Goal: Task Accomplishment & Management: Use online tool/utility

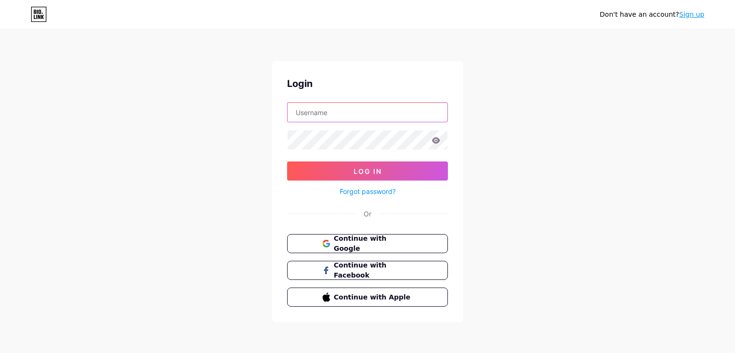
click at [383, 108] on input "text" at bounding box center [367, 112] width 160 height 19
paste input "[EMAIL_ADDRESS][DOMAIN_NAME]"
type input "[EMAIL_ADDRESS][DOMAIN_NAME]"
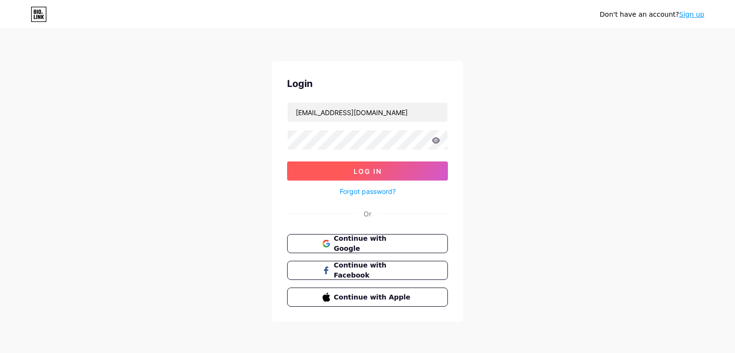
click at [376, 173] on span "Log In" at bounding box center [367, 171] width 28 height 8
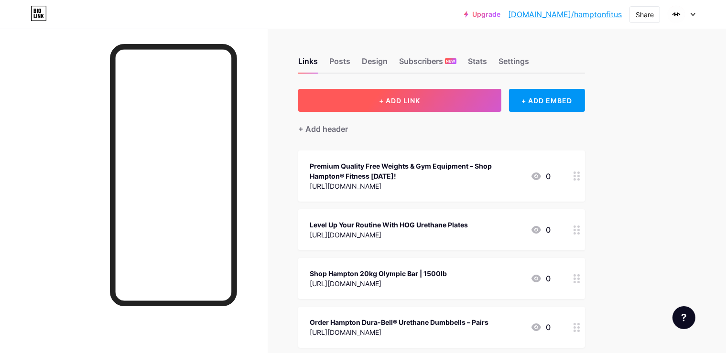
click at [413, 104] on button "+ ADD LINK" at bounding box center [399, 100] width 203 height 23
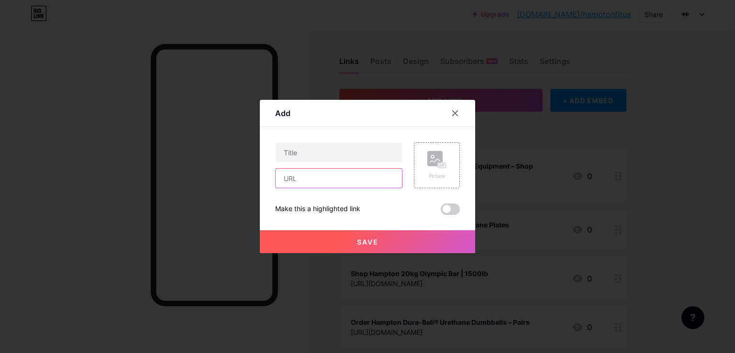
click at [332, 185] on input "text" at bounding box center [338, 178] width 126 height 19
paste input "[URL][DOMAIN_NAME]"
type input "[URL][DOMAIN_NAME]"
click at [304, 152] on input "text" at bounding box center [338, 152] width 126 height 19
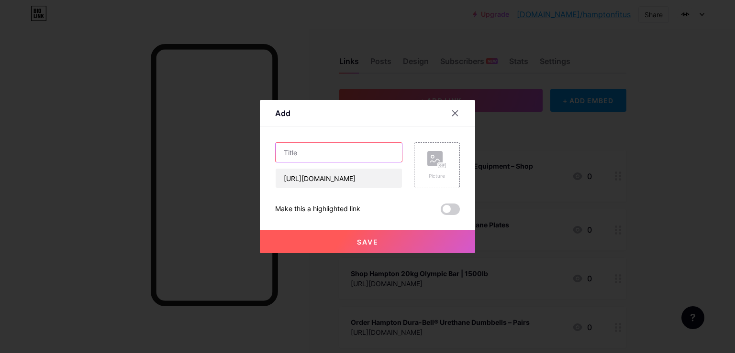
paste input "Premium Urethane-Coated Outdoor Kettlebells By Hampton Fitness – 5lb to 50lb"
type input "Premium Urethane-Coated Outdoor Kettlebells By Hampton Fitness – 5lb to 50lb"
click at [368, 245] on span "Save" at bounding box center [368, 242] width 22 height 8
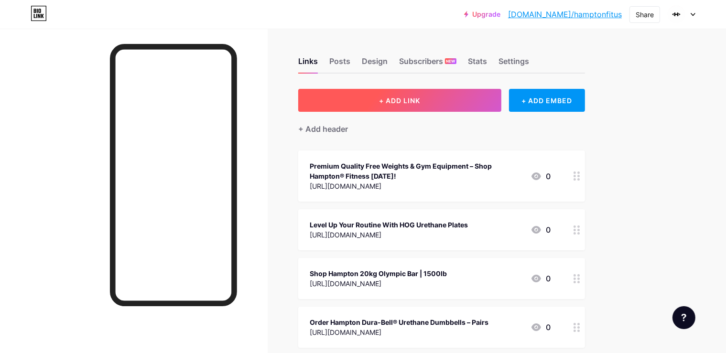
click at [460, 107] on button "+ ADD LINK" at bounding box center [399, 100] width 203 height 23
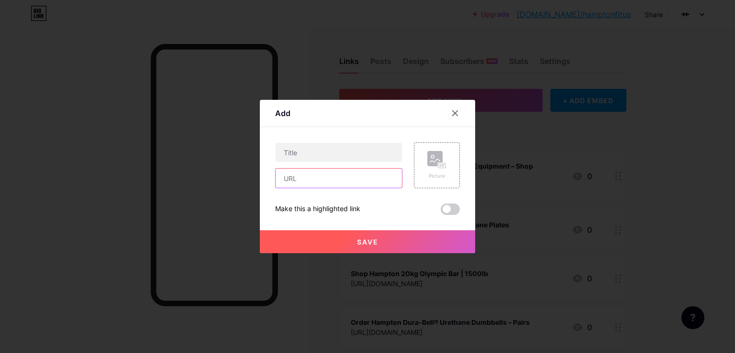
click at [341, 182] on input "text" at bounding box center [338, 178] width 126 height 19
paste input "[URL][DOMAIN_NAME]"
type input "[URL][DOMAIN_NAME]"
click at [286, 149] on input "text" at bounding box center [338, 152] width 126 height 19
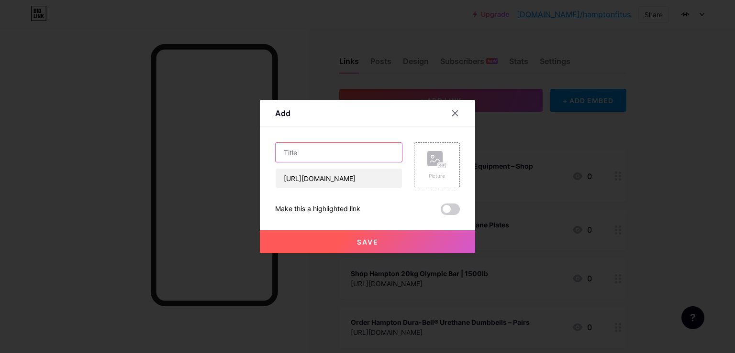
paste input "HeroStrength® Slam Ball – Build Power, Strength & Speed"
type input "HeroStrength® Slam Ball – Build Power, Strength & Speed"
click at [345, 242] on button "Save" at bounding box center [367, 241] width 215 height 23
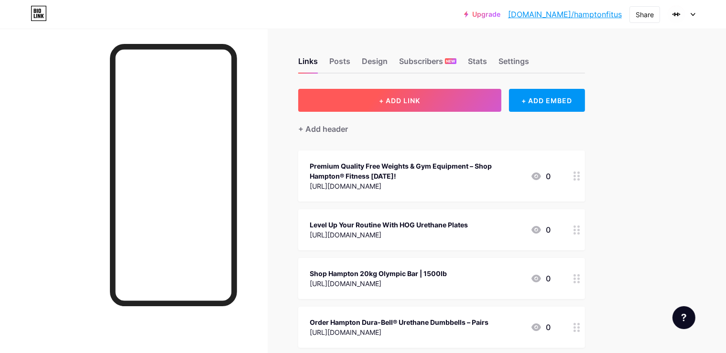
click at [395, 106] on button "+ ADD LINK" at bounding box center [399, 100] width 203 height 23
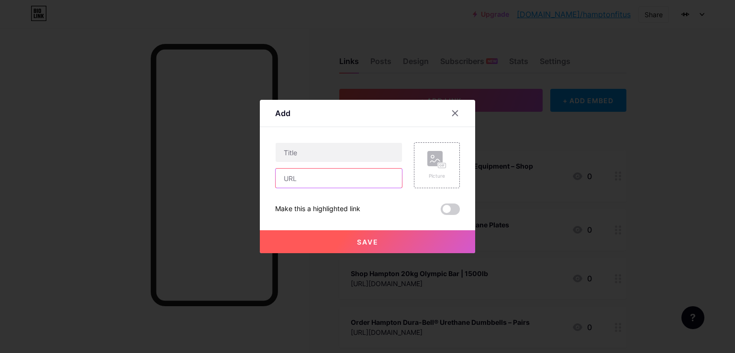
click at [341, 182] on input "text" at bounding box center [338, 178] width 126 height 19
paste input "[URL][DOMAIN_NAME]"
type input "[URL][DOMAIN_NAME]"
click at [298, 159] on input "text" at bounding box center [338, 152] width 126 height 19
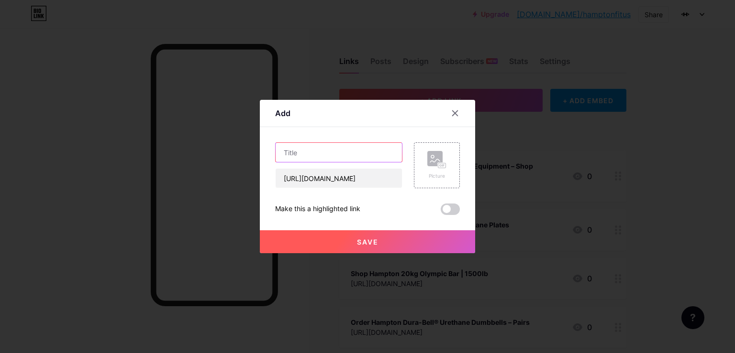
paste input "Shop 16″ Villain “PATCH” Wrist Wraps – Only $29.95"
type input "Shop 16″ Villain “PATCH” Wrist Wraps – Only $29.95"
click at [361, 239] on span "Save" at bounding box center [368, 242] width 22 height 8
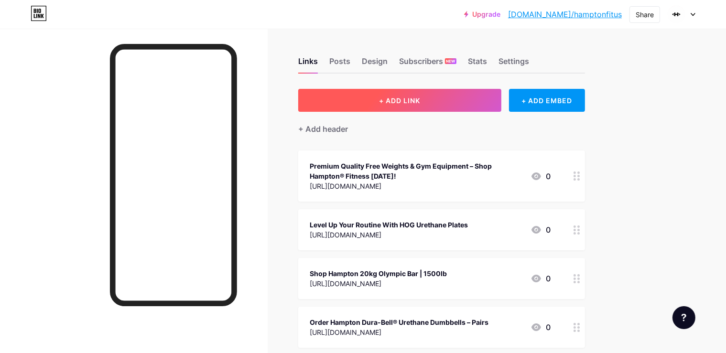
click at [466, 101] on button "+ ADD LINK" at bounding box center [399, 100] width 203 height 23
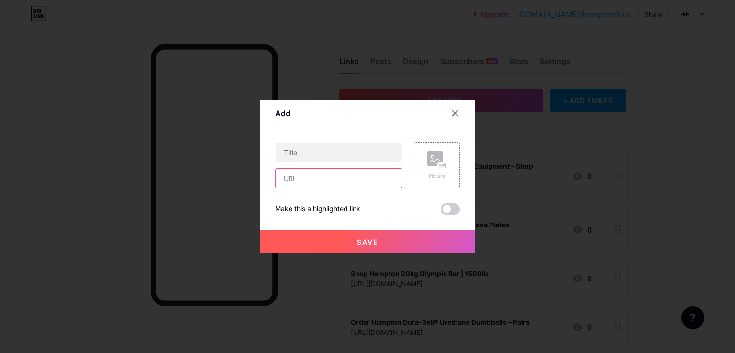
click at [307, 183] on input "text" at bounding box center [338, 178] width 126 height 19
paste input "[URL][DOMAIN_NAME]"
paste input "Hampton Leather Lifting Belt – Olympic Weightlifting Support"
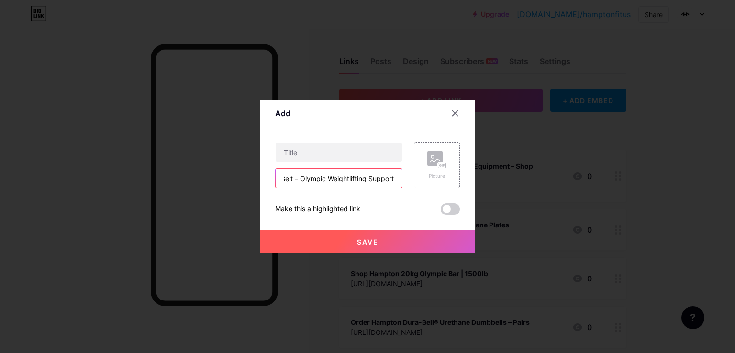
type input "[URL][DOMAIN_NAME]"
click at [292, 158] on input "text" at bounding box center [338, 152] width 126 height 19
paste input "Hampton Leather Lifting Belt – Olympic Weightlifting Support"
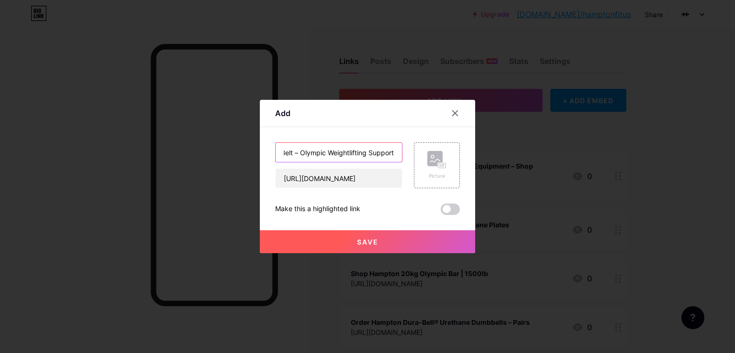
type input "Hampton Leather Lifting Belt – Olympic Weightlifting Support"
click at [395, 241] on button "Save" at bounding box center [367, 241] width 215 height 23
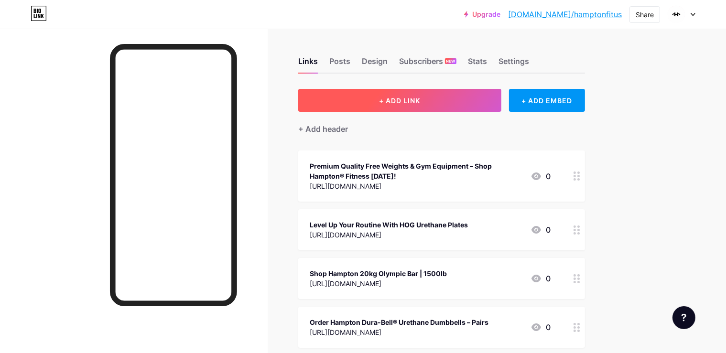
click at [420, 97] on span "+ ADD LINK" at bounding box center [399, 101] width 41 height 8
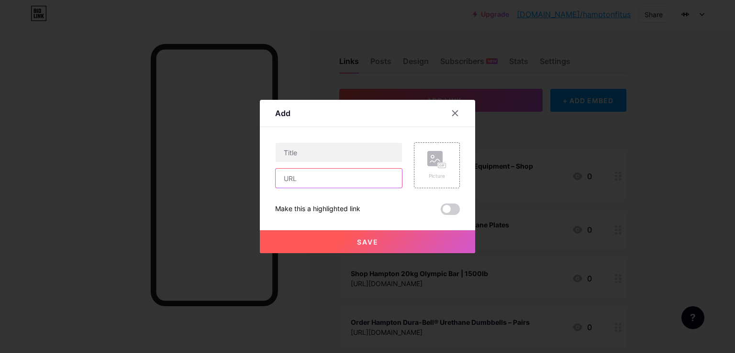
click at [359, 175] on input "text" at bounding box center [338, 178] width 126 height 19
paste input "[URL][DOMAIN_NAME]"
type input "[URL][DOMAIN_NAME]"
click at [290, 154] on input "text" at bounding box center [338, 152] width 126 height 19
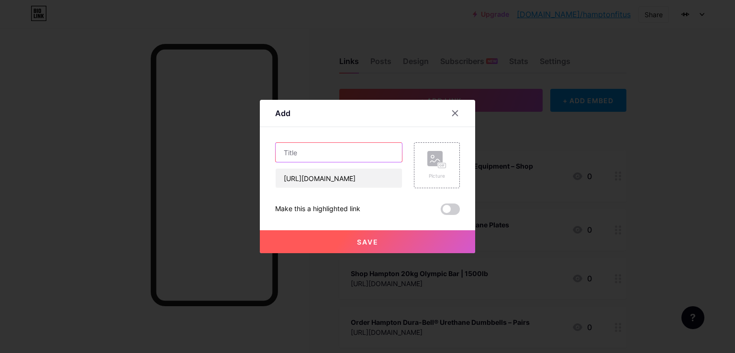
paste input "Hampton Outdoor Olympic Plates & Bar Pack – Full Weather-Resistant Strength Tra…"
type input "Hampton Outdoor Olympic Plates & Bar Pack – Full Weather-Resistant Strength Tra…"
click at [325, 249] on button "Save" at bounding box center [367, 241] width 215 height 23
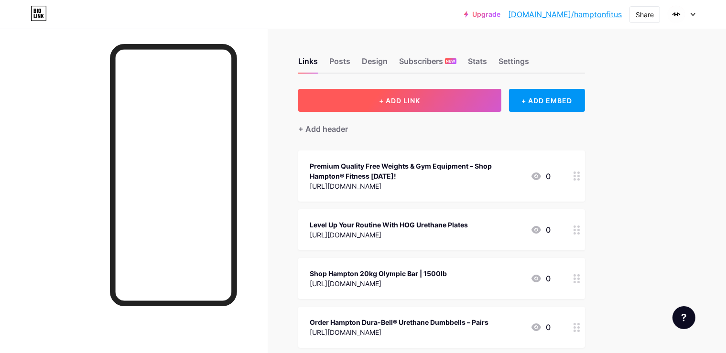
click at [500, 100] on button "+ ADD LINK" at bounding box center [399, 100] width 203 height 23
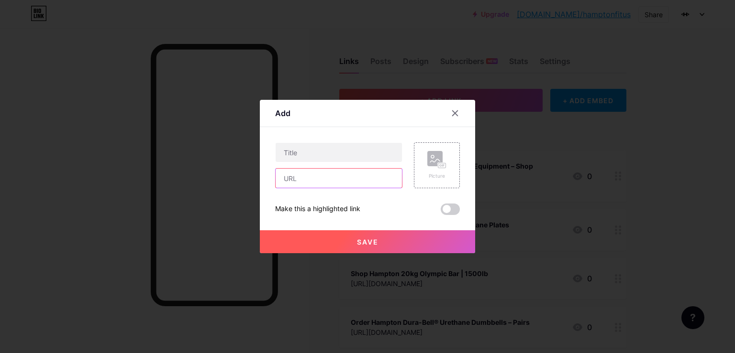
click at [342, 185] on input "text" at bounding box center [338, 178] width 126 height 19
paste input "[URL][DOMAIN_NAME]"
type input "[URL][DOMAIN_NAME]"
click at [307, 149] on input "text" at bounding box center [338, 152] width 126 height 19
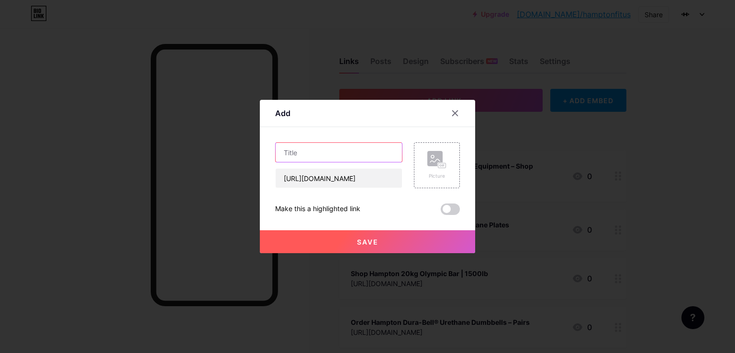
paste input "Hampton 3-in-1 Plyometric Box – Safe & Versatile Jump Training"
type input "Hampton 3-in-1 Plyometric Box – Safe & Versatile Jump Training"
click at [387, 242] on button "Save" at bounding box center [367, 241] width 215 height 23
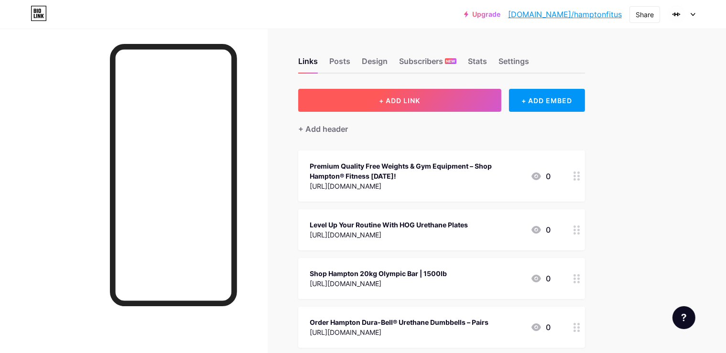
click at [448, 93] on button "+ ADD LINK" at bounding box center [399, 100] width 203 height 23
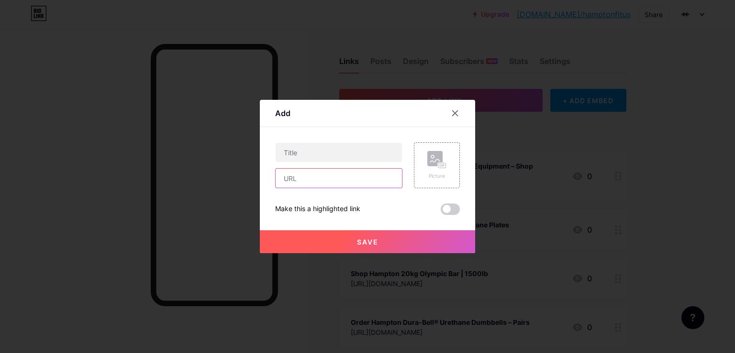
click at [336, 177] on input "text" at bounding box center [338, 178] width 126 height 19
paste input "[URL][DOMAIN_NAME]"
type input "[URL][DOMAIN_NAME]"
click at [285, 150] on input "text" at bounding box center [338, 152] width 126 height 19
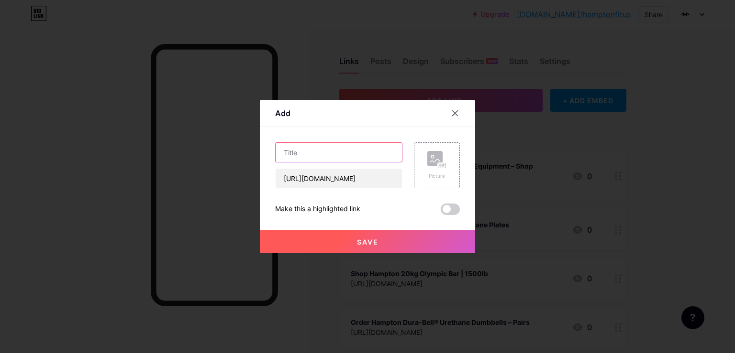
paste input "Hampton 60” Olympic Bar – Order Now!"
type input "Hampton 60” Olympic Bar – Order Now!"
click at [205, 182] on div at bounding box center [367, 176] width 735 height 353
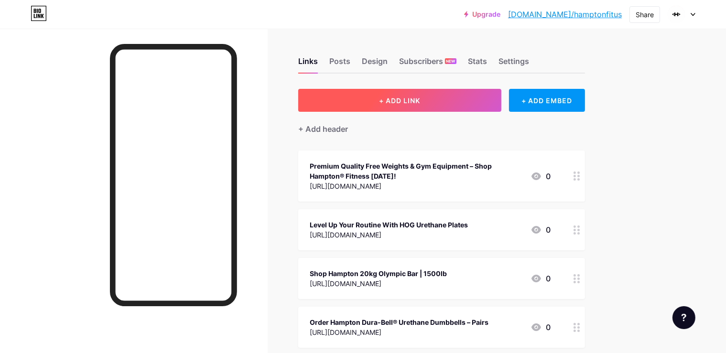
click at [420, 100] on span "+ ADD LINK" at bounding box center [399, 101] width 41 height 8
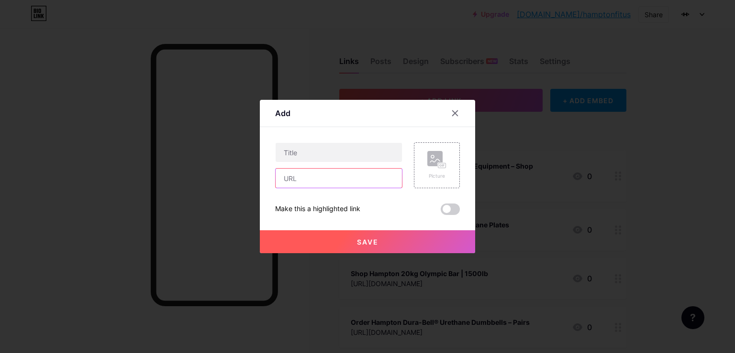
click at [350, 183] on input "text" at bounding box center [338, 178] width 126 height 19
paste input "[URL][DOMAIN_NAME]"
type input "[URL][DOMAIN_NAME]"
click at [290, 154] on input "text" at bounding box center [338, 152] width 126 height 19
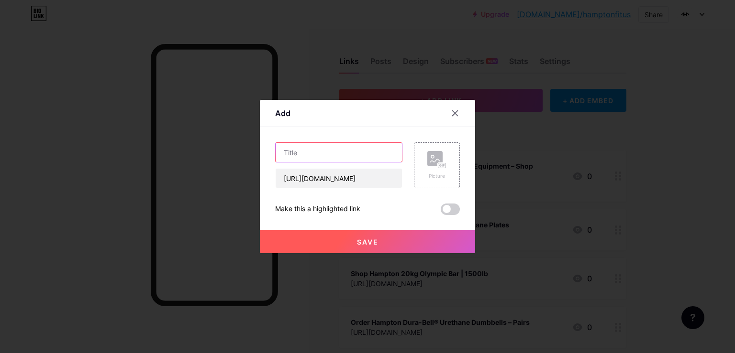
paste input "Hampton 60” Olympic Bar – Order Now!"
type input "Hampton 60” Olympic Bar – Order Now!"
click at [342, 236] on button "Save" at bounding box center [367, 241] width 215 height 23
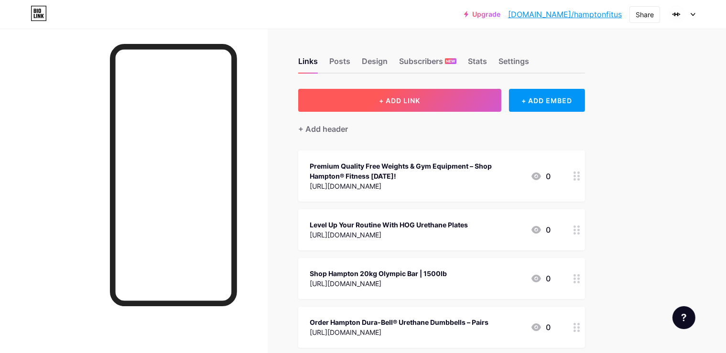
click at [420, 102] on span "+ ADD LINK" at bounding box center [399, 101] width 41 height 8
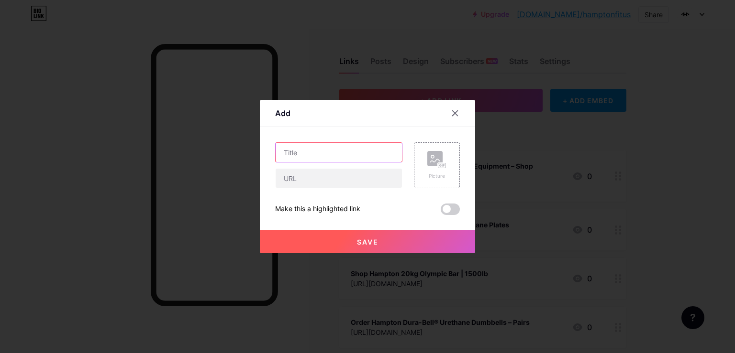
click at [335, 156] on input "text" at bounding box center [338, 152] width 126 height 19
paste input "[URL][DOMAIN_NAME]"
type input "[URL][DOMAIN_NAME]"
click at [305, 186] on input "text" at bounding box center [338, 178] width 126 height 19
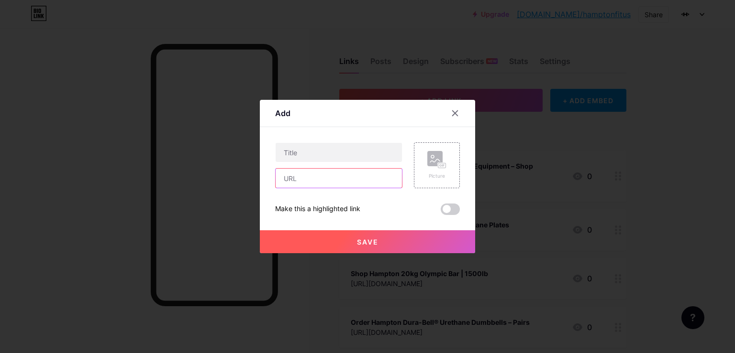
paste input "[URL][DOMAIN_NAME]"
type input "[URL][DOMAIN_NAME]"
click at [309, 153] on input "text" at bounding box center [338, 152] width 126 height 19
paste input "Order Your Hampton Black Kettlebell From Hampton Fitness"
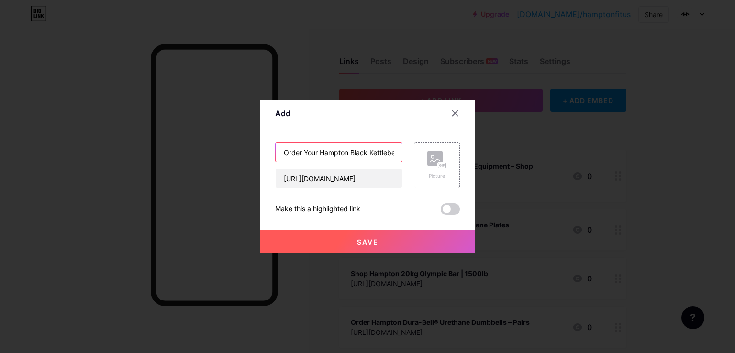
scroll to position [0, 78]
type input "Order Your Hampton Black Kettlebell From Hampton Fitness"
click at [355, 248] on button "Save" at bounding box center [367, 241] width 215 height 23
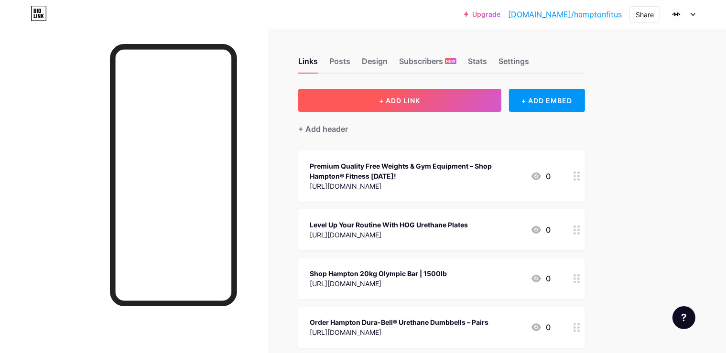
click at [441, 104] on button "+ ADD LINK" at bounding box center [399, 100] width 203 height 23
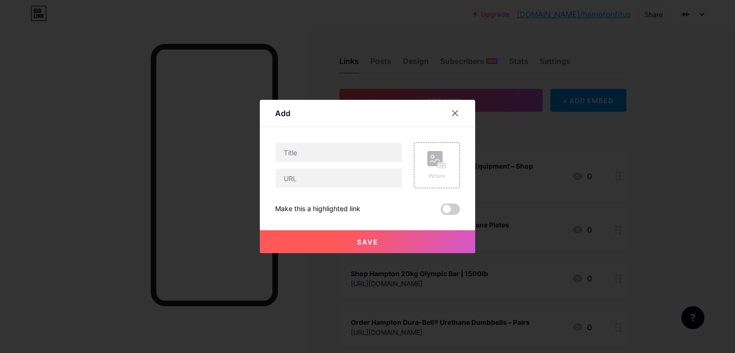
click at [304, 311] on div at bounding box center [367, 176] width 735 height 353
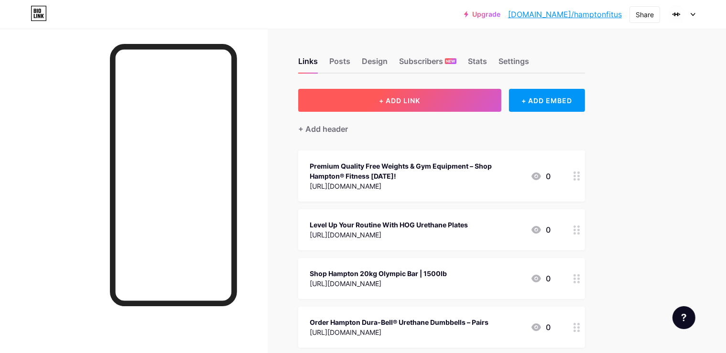
click at [410, 95] on button "+ ADD LINK" at bounding box center [399, 100] width 203 height 23
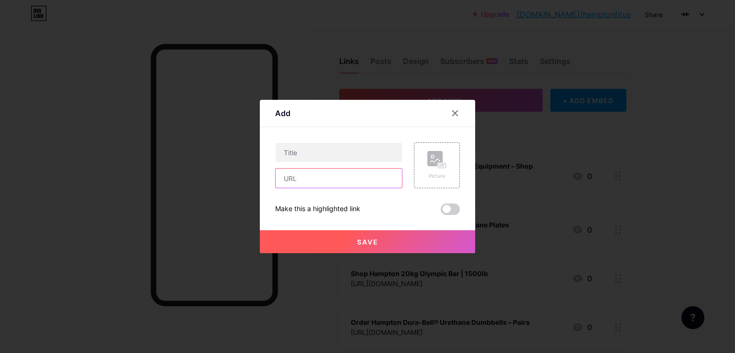
click at [341, 176] on input "text" at bounding box center [338, 178] width 126 height 19
paste input "[URL][DOMAIN_NAME]"
type input "[URL][DOMAIN_NAME]"
click at [318, 150] on input "text" at bounding box center [338, 152] width 126 height 19
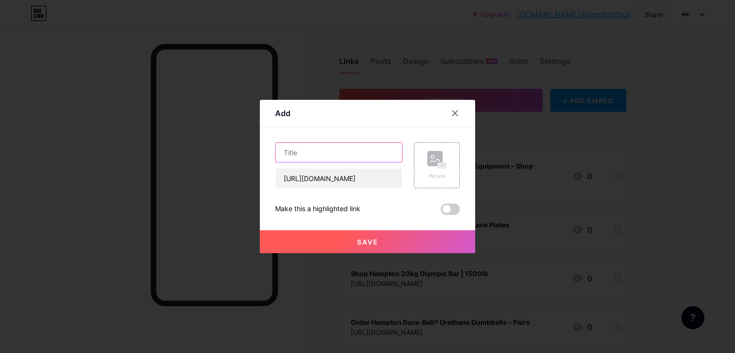
paste input "Eclipse Pro Style Dumbbell Set – 5 lb To 75 lb For Home Or Gym Workouts”"
type input "Eclipse Pro Style Dumbbell Set – 5 lb To 75 lb For Home Or Gym Workouts”"
click at [359, 244] on span "Save" at bounding box center [368, 242] width 22 height 8
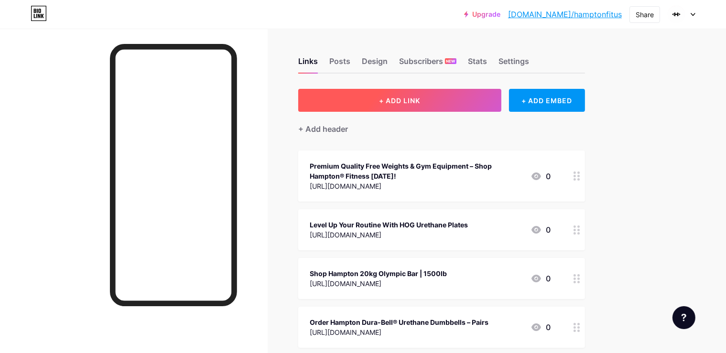
click at [432, 104] on button "+ ADD LINK" at bounding box center [399, 100] width 203 height 23
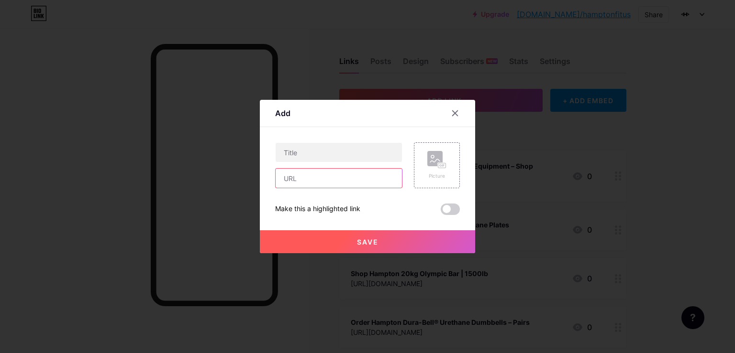
click at [327, 186] on input "text" at bounding box center [338, 178] width 126 height 19
paste input "[URL][DOMAIN_NAME]"
type input "[URL][DOMAIN_NAME]"
click at [305, 161] on input "text" at bounding box center [338, 152] width 126 height 19
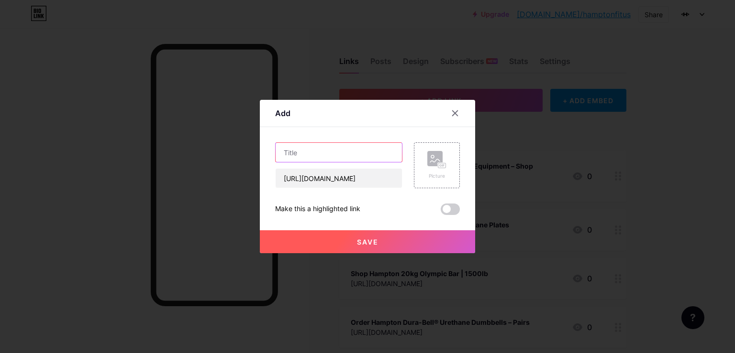
paste input "Hampton Pro-Style Barbell Rack – Holds 10 Bars"
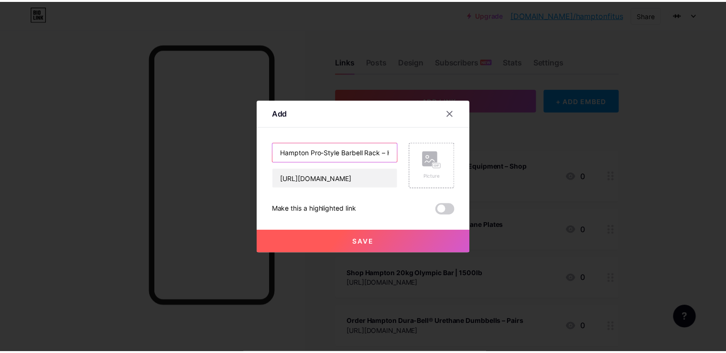
scroll to position [0, 41]
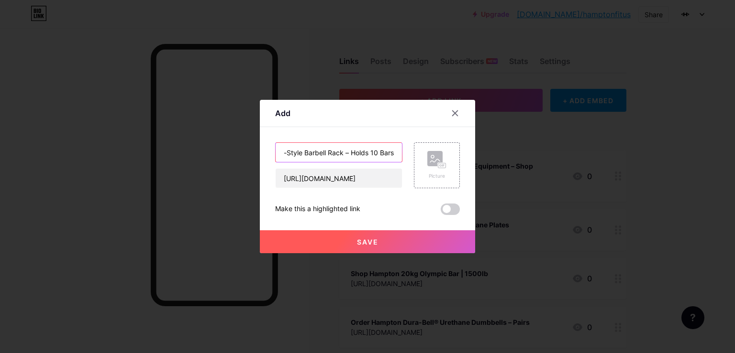
type input "Hampton Pro-Style Barbell Rack – Holds 10 Bars"
click at [332, 236] on button "Save" at bounding box center [367, 241] width 215 height 23
